Goal: Task Accomplishment & Management: Complete application form

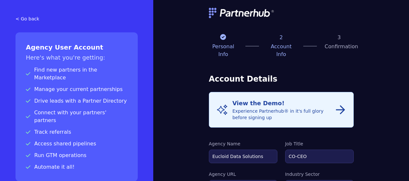
select select "FINANCE"
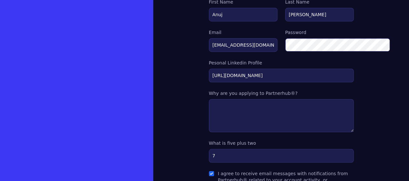
click at [72, 64] on div "< Go back Agency User Account Here's what you're getting: Find new partners in …" at bounding box center [76, 28] width 153 height 463
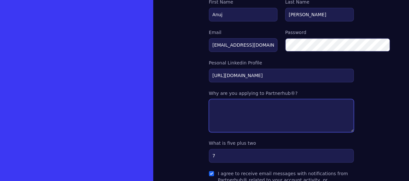
click at [263, 99] on textarea at bounding box center [281, 115] width 145 height 33
paste textarea "Eucloid is a premier Databricks consultancy and a leader in Data, Growth & AI. …"
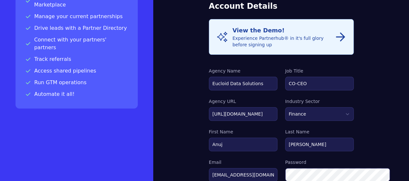
scroll to position [74, 0]
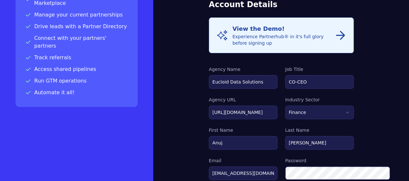
type textarea "Eucloid is a premier Databricks consultancy and a leader in Data, Growth & AI. …"
click at [316, 105] on select "Markting & Sales HR Finance Health Non-Profit Government Real Estate Blockchain…" at bounding box center [319, 112] width 69 height 14
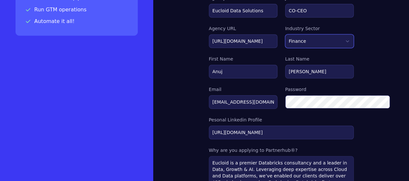
scroll to position [145, 0]
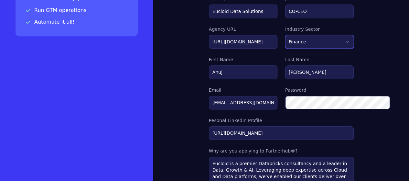
click at [321, 35] on select "Markting & Sales HR Finance Health Non-Profit Government Real Estate Blockchain…" at bounding box center [319, 42] width 69 height 14
select select "DECENTRALIZATION"
click at [285, 35] on select "Markting & Sales HR Finance Health Non-Profit Government Real Estate Blockchain…" at bounding box center [319, 42] width 69 height 14
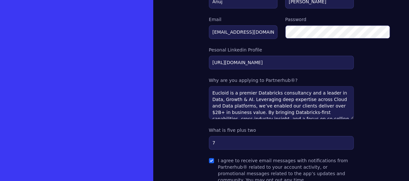
scroll to position [240, 0]
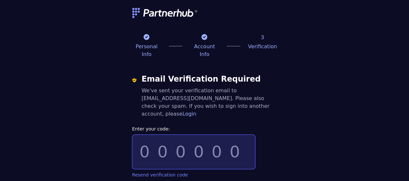
click at [134, 135] on input "Enter your code:" at bounding box center [193, 152] width 123 height 34
type input "162496"
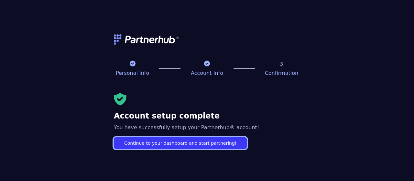
click at [175, 142] on link "Continue to your dashboard and start partnering!" at bounding box center [180, 143] width 133 height 12
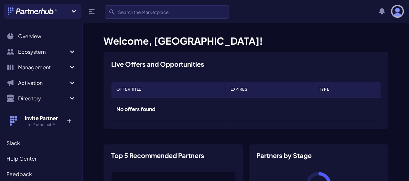
click at [396, 10] on img "button" at bounding box center [398, 11] width 10 height 10
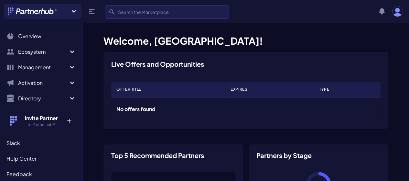
click at [73, 11] on icon at bounding box center [74, 11] width 8 height 8
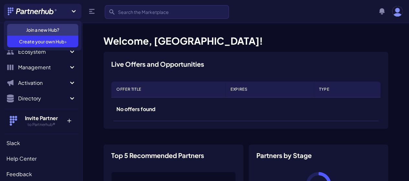
click at [73, 11] on icon at bounding box center [74, 11] width 8 height 8
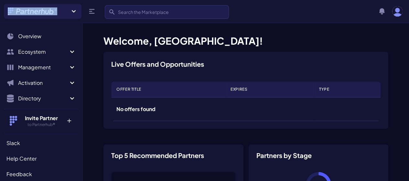
click at [73, 11] on icon at bounding box center [74, 11] width 8 height 8
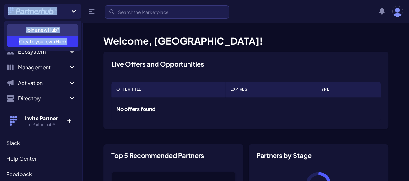
click at [73, 11] on icon at bounding box center [74, 11] width 8 height 8
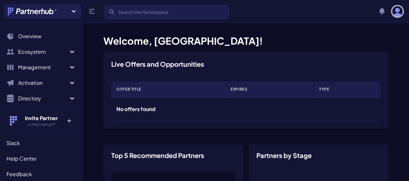
click at [397, 15] on img "button" at bounding box center [398, 11] width 10 height 10
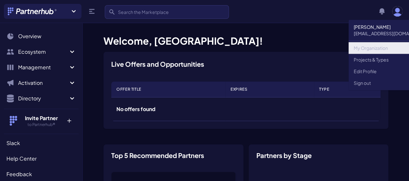
click at [371, 49] on link "My Organization" at bounding box center [392, 48] width 87 height 12
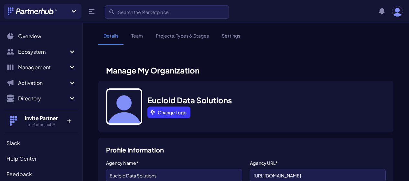
select select
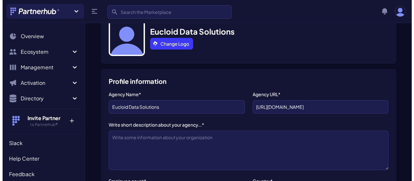
scroll to position [48, 0]
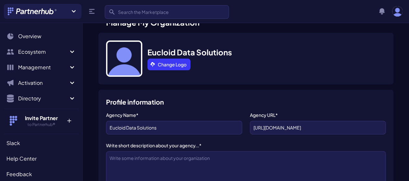
click at [181, 90] on div "Eucloid Data Solutions Change Logo" at bounding box center [245, 61] width 295 height 57
click at [148, 70] on link "Change Logo" at bounding box center [169, 65] width 43 height 12
click at [132, 70] on img at bounding box center [124, 58] width 36 height 36
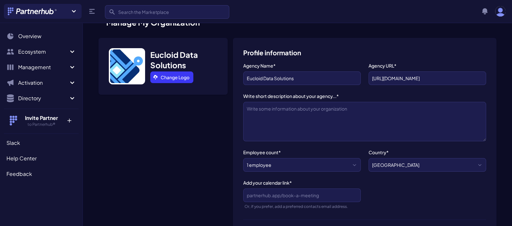
click at [127, 67] on img at bounding box center [127, 66] width 36 height 36
click at [163, 78] on link "Change Logo" at bounding box center [171, 78] width 43 height 12
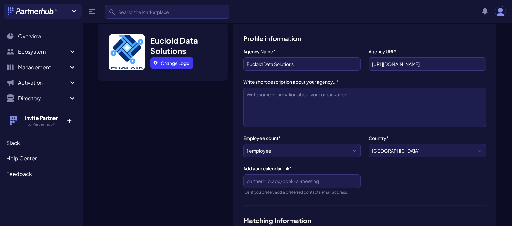
scroll to position [63, 0]
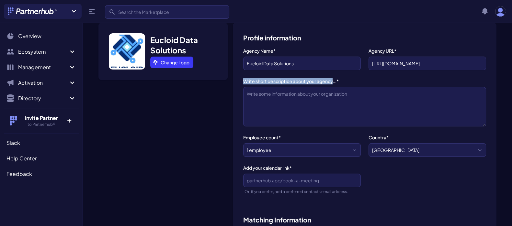
drag, startPoint x: 241, startPoint y: 80, endPoint x: 333, endPoint y: 81, distance: 92.2
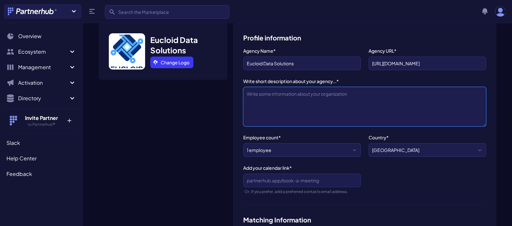
click at [312, 94] on textarea "Write short description about your agency...*" at bounding box center [364, 106] width 243 height 39
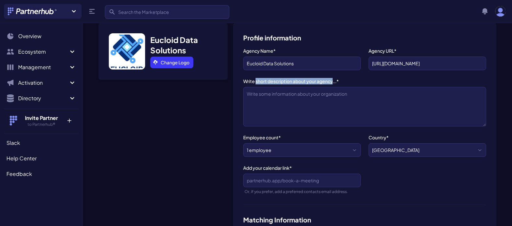
drag, startPoint x: 256, startPoint y: 79, endPoint x: 333, endPoint y: 79, distance: 77.0
click at [333, 79] on label "Write short description about your agency...*" at bounding box center [364, 81] width 243 height 6
copy label "short description about your agency"
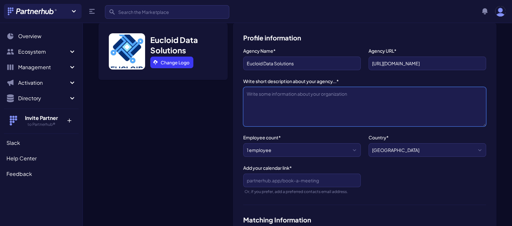
click at [259, 93] on textarea "Write short description about your agency...*" at bounding box center [364, 106] width 243 height 39
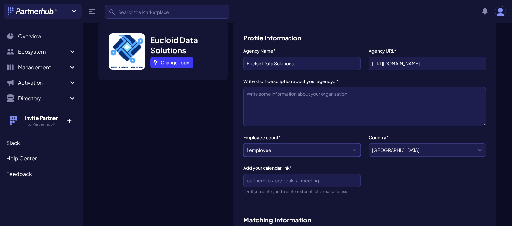
click at [288, 151] on select "1 employee 2-10 employees 11-20 employees 21-50 employees 51-200 employees 201-…" at bounding box center [301, 150] width 117 height 14
click at [280, 148] on select "1 employee 2-10 employees 11-20 employees 21-50 employees 51-200 employees 201-…" at bounding box center [301, 150] width 117 height 14
select select "201-500 employees"
click at [243, 143] on select "1 employee 2-10 employees 11-20 employees 21-50 employees 51-200 employees 201-…" at bounding box center [301, 150] width 117 height 14
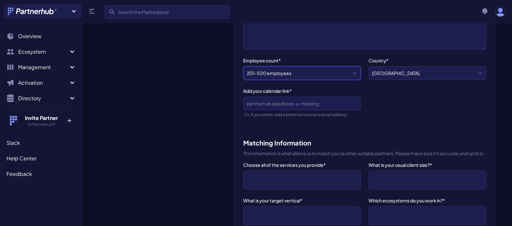
scroll to position [141, 0]
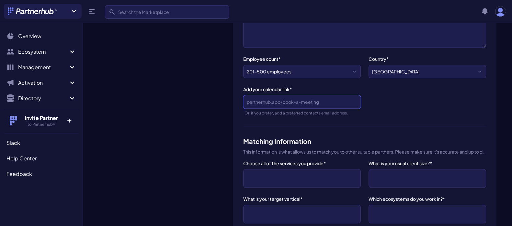
click at [275, 105] on input "Add your calendar link*" at bounding box center [301, 102] width 117 height 14
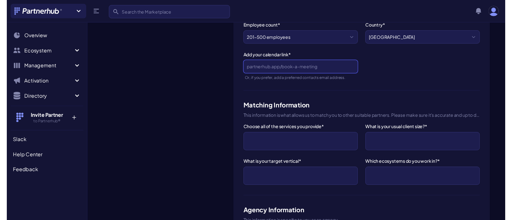
scroll to position [182, 0]
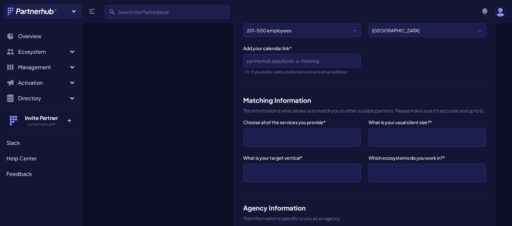
click at [255, 132] on ul at bounding box center [302, 138] width 110 height 12
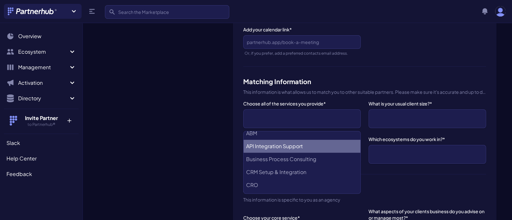
scroll to position [6, 0]
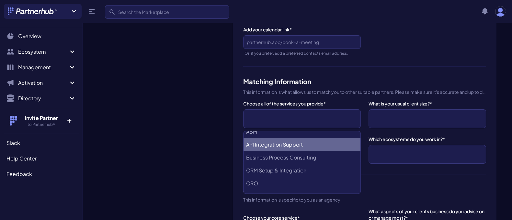
click at [262, 147] on Support "API Integration Support" at bounding box center [301, 144] width 117 height 13
select select "API Integration Support"
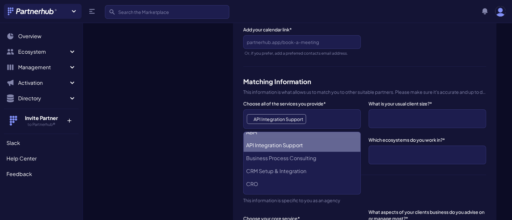
click at [251, 118] on span "×" at bounding box center [250, 119] width 3 height 9
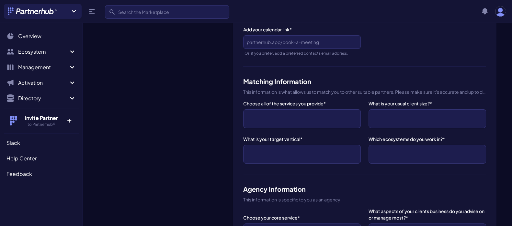
click at [280, 116] on ul at bounding box center [302, 119] width 110 height 12
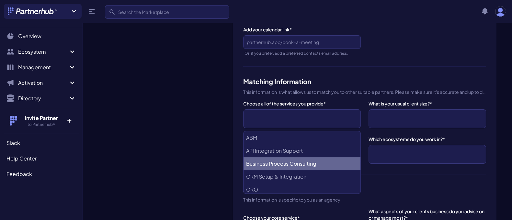
click at [264, 166] on Consulting "Business Process Consulting" at bounding box center [301, 163] width 117 height 13
select select "Business Process Consulting"
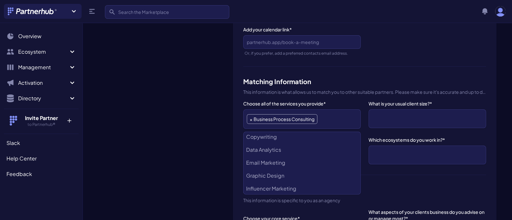
scroll to position [94, 0]
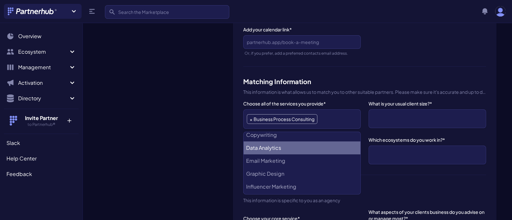
click at [265, 149] on Analytics "Data Analytics" at bounding box center [301, 147] width 117 height 13
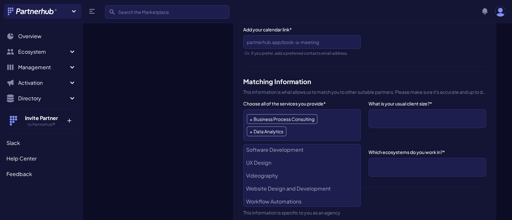
scroll to position [287, 0]
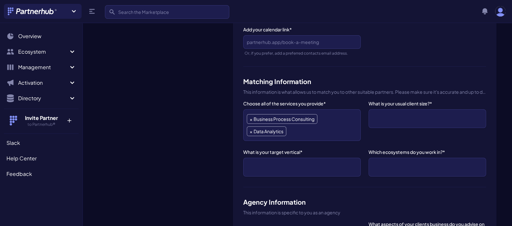
click at [409, 114] on ul at bounding box center [427, 119] width 110 height 12
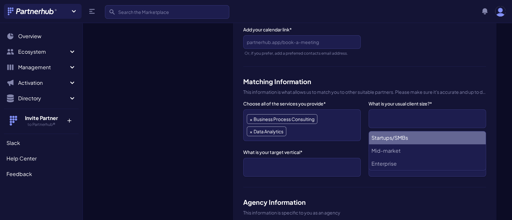
click at [387, 111] on span at bounding box center [426, 118] width 117 height 19
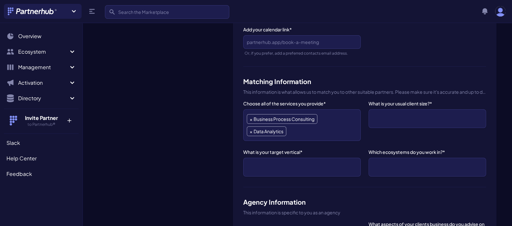
click at [252, 161] on ul at bounding box center [302, 167] width 110 height 12
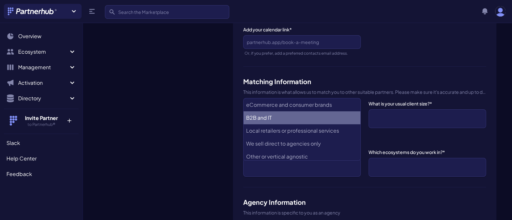
click at [263, 116] on IT "B2B and IT" at bounding box center [301, 117] width 117 height 13
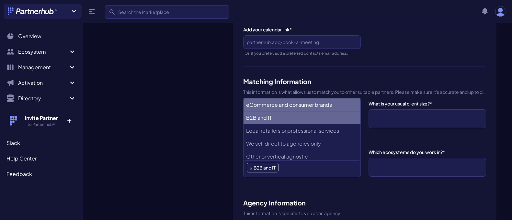
click at [275, 104] on brands "eCommerce and consumer brands" at bounding box center [301, 104] width 117 height 13
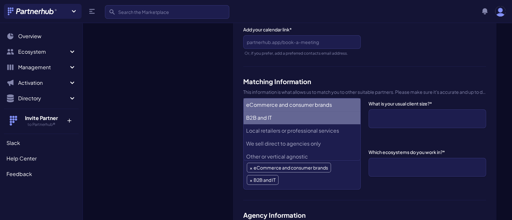
select select "eCommerce and consumer brands"
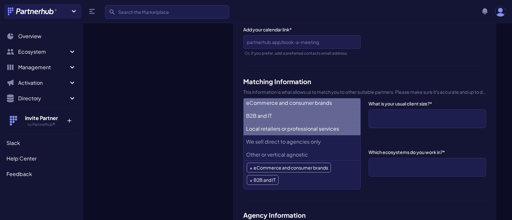
scroll to position [3, 0]
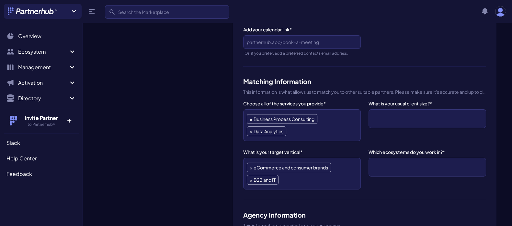
click at [402, 162] on ul at bounding box center [427, 167] width 110 height 12
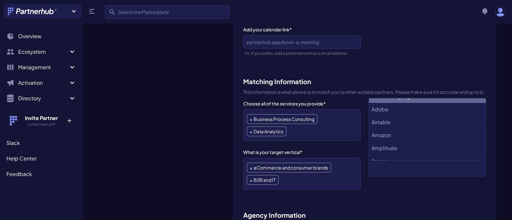
scroll to position [0, 0]
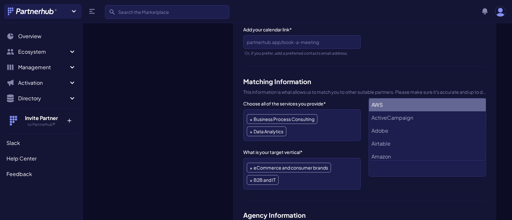
click at [381, 106] on li "AWS" at bounding box center [427, 104] width 117 height 13
select select "AWS"
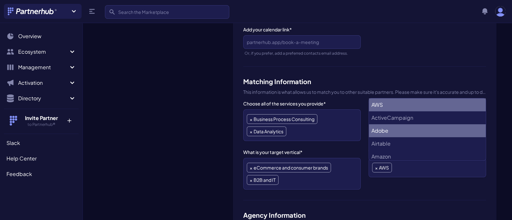
click at [383, 127] on li "Adobe" at bounding box center [427, 130] width 117 height 13
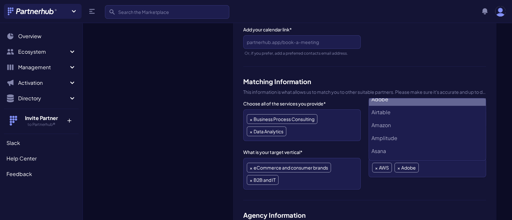
scroll to position [41, 0]
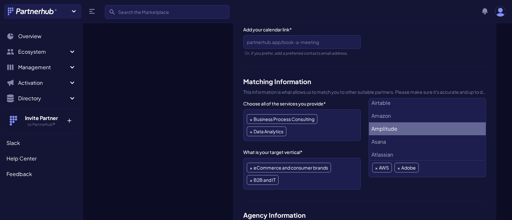
click at [387, 134] on li "Amplitude" at bounding box center [427, 128] width 117 height 13
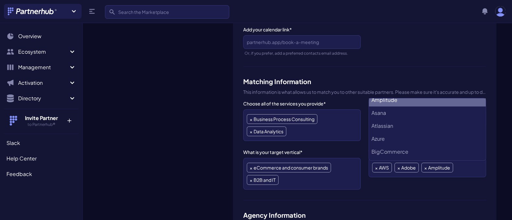
scroll to position [88, 0]
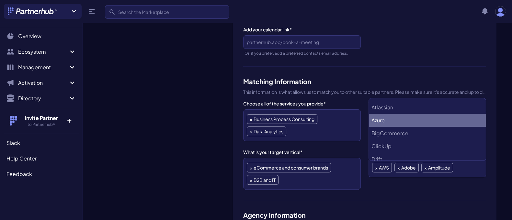
click at [378, 120] on li "Azure" at bounding box center [427, 120] width 117 height 13
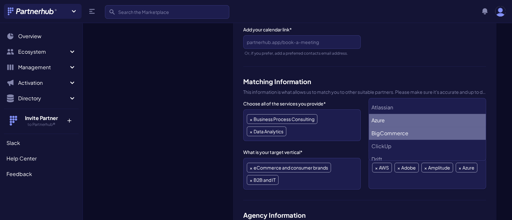
click at [395, 131] on li "BigCommerce" at bounding box center [427, 133] width 117 height 13
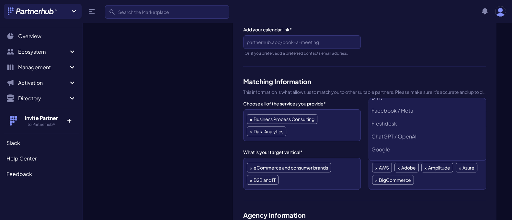
scroll to position [151, 0]
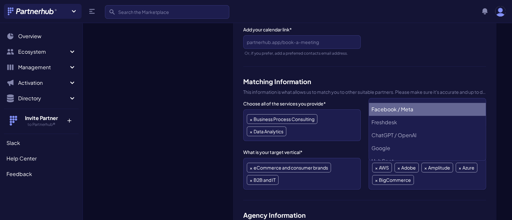
click at [399, 114] on Meta "Facebook / Meta" at bounding box center [427, 109] width 117 height 13
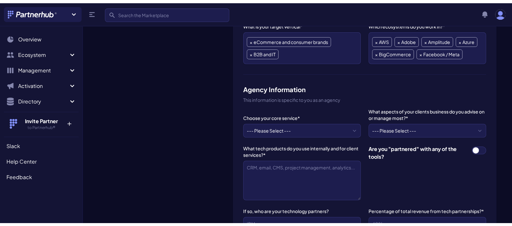
scroll to position [310, 0]
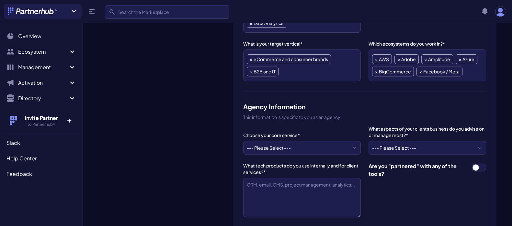
click at [354, 77] on div "Profile information Agency Name* Eucloid Data Solutions Agency URL* https://www…" at bounding box center [364, 127] width 263 height 702
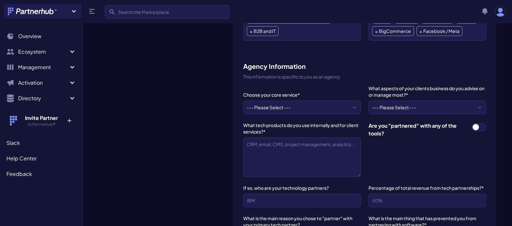
scroll to position [351, 0]
click at [306, 106] on select "--- Please Select --- ABM API Integration Support Business Process Consulting C…" at bounding box center [301, 107] width 117 height 14
select select "Business Process Consulting"
click at [243, 100] on select "--- Please Select --- ABM API Integration Support Business Process Consulting C…" at bounding box center [301, 107] width 117 height 14
click at [317, 102] on select "--- Please Select --- ABM API Integration Support Business Process Consulting C…" at bounding box center [301, 107] width 117 height 14
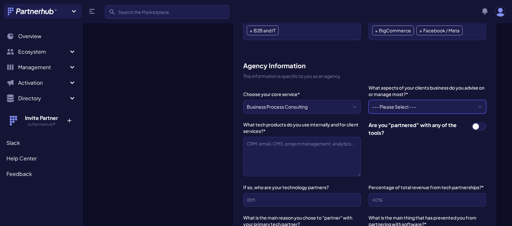
click at [398, 102] on select "--- Please Select --- BPM - operations, ERP, accounting... Compliance - securit…" at bounding box center [426, 107] width 117 height 14
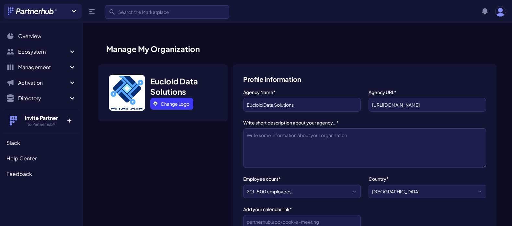
scroll to position [22, 0]
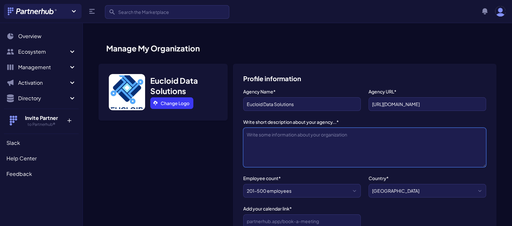
click at [268, 139] on textarea "Write short description about your agency...*" at bounding box center [364, 147] width 243 height 39
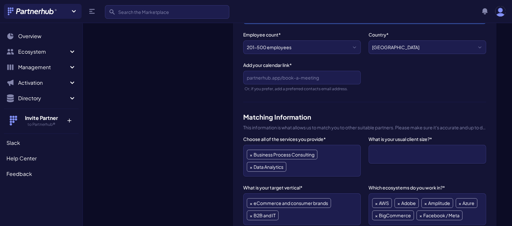
scroll to position [167, 0]
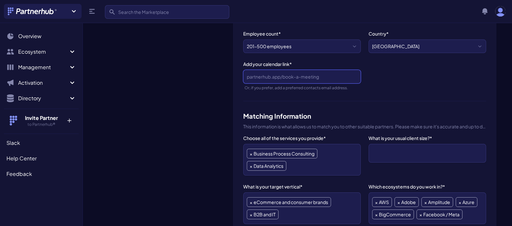
click at [272, 73] on input "Add your calendar link*" at bounding box center [301, 77] width 117 height 14
paste input "https://calendly.com/utkarsh-joshi-eucloid/30min"
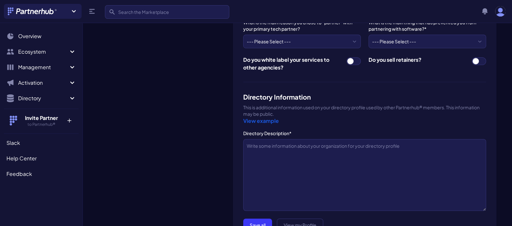
scroll to position [544, 0]
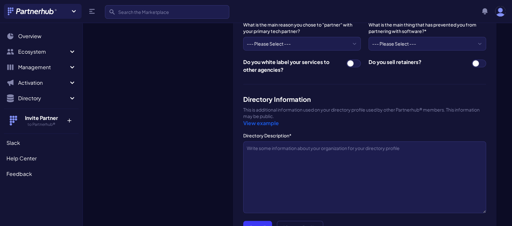
type input "https://calendly.com/utkarsh-joshi-eucloid/30min"
click at [252, 122] on link "View example" at bounding box center [261, 123] width 36 height 7
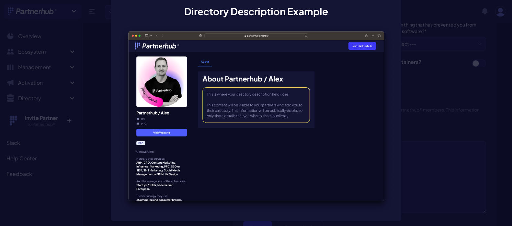
scroll to position [0, 0]
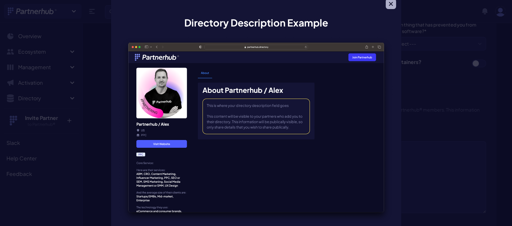
click at [387, 4] on icon "button" at bounding box center [390, 4] width 6 height 6
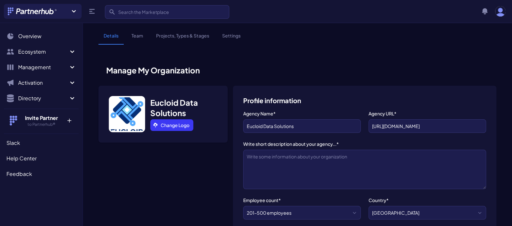
click at [137, 35] on link "Team" at bounding box center [137, 38] width 22 height 12
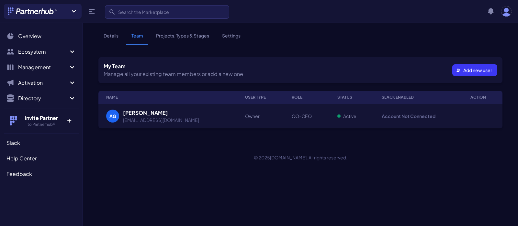
click at [111, 38] on link "Details" at bounding box center [110, 38] width 25 height 12
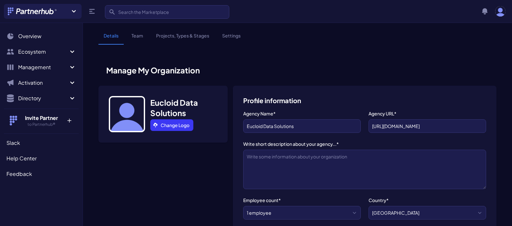
select select
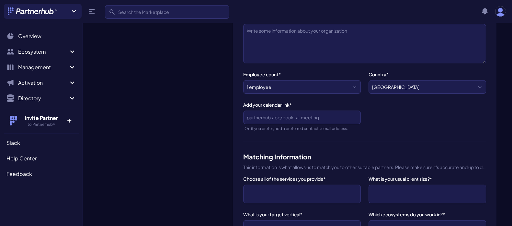
scroll to position [129, 0]
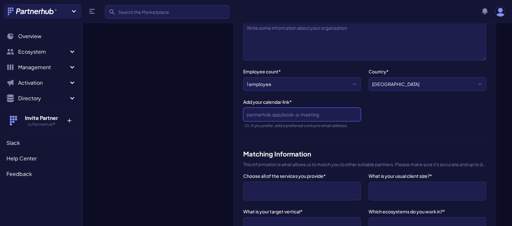
click at [295, 114] on input "Add your calendar link*" at bounding box center [301, 115] width 117 height 14
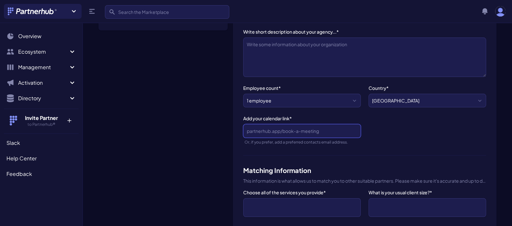
scroll to position [97, 0]
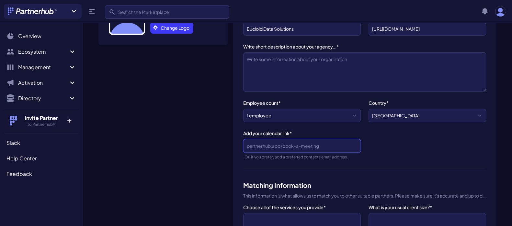
paste input "https://calendly.com/utkarsh-joshi-eucloid/30min"
type input "https://calendly.com/utkarsh-joshi-eucloid/30min"
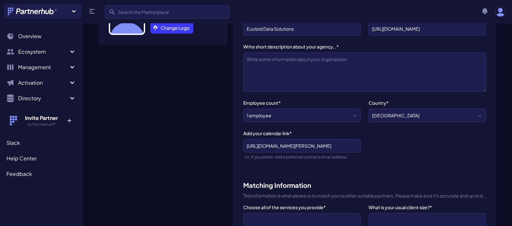
click at [382, 141] on div "Agency Name* Eucloid Data Solutions Agency URL* https://www.eucloid.com/ Write …" at bounding box center [364, 92] width 243 height 158
